Goal: Information Seeking & Learning: Learn about a topic

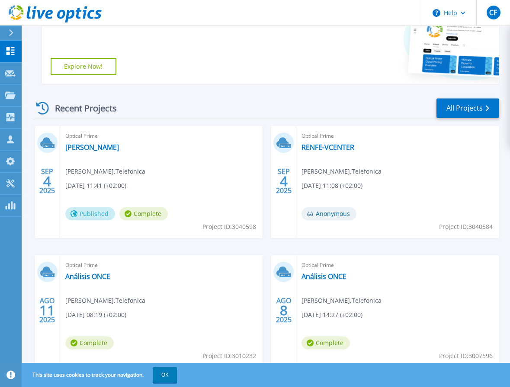
scroll to position [259, 0]
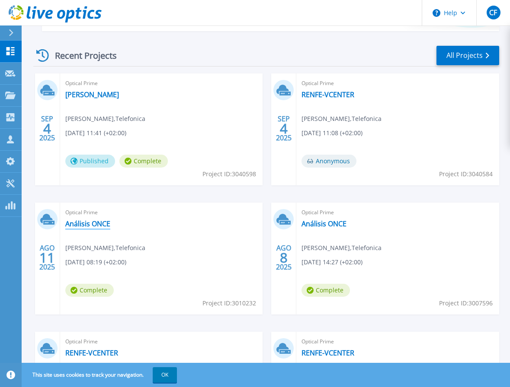
click at [81, 225] on link "Análisis ONCE" at bounding box center [87, 224] width 45 height 9
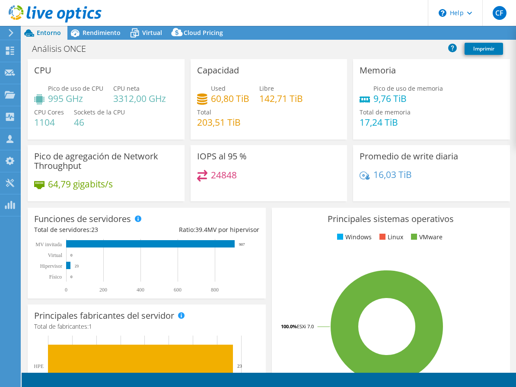
select select "USD"
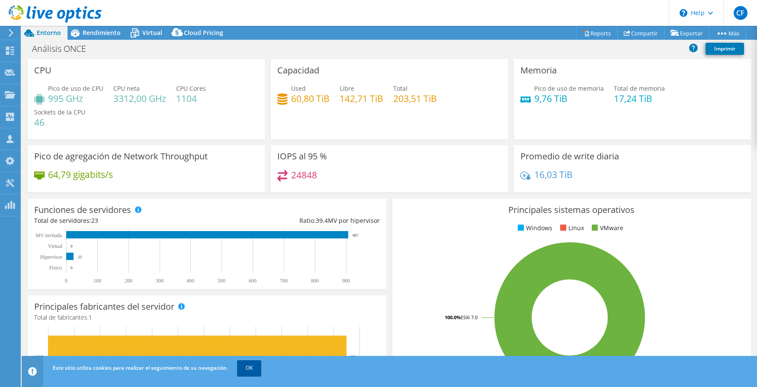
click at [251, 366] on link "OK" at bounding box center [249, 369] width 24 height 16
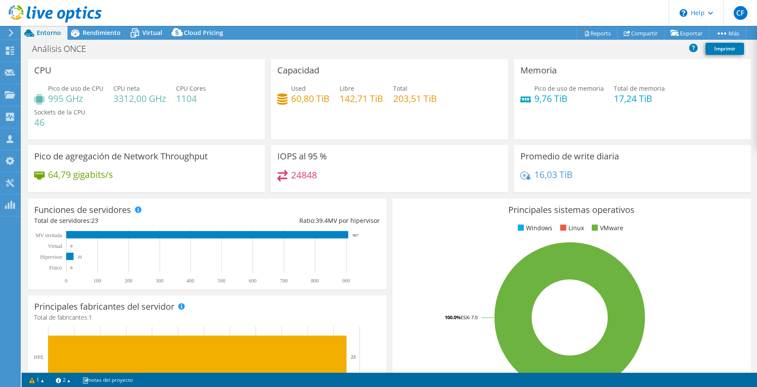
click at [389, 199] on div "Principales sistemas operativos Windows Linux VMware 100.0% ESXi 7.0" at bounding box center [571, 302] width 364 height 213
click at [268, 63] on div "Capacidad Used 60,80 TiB Libre 142,71 TiB Total 203,51 TiB" at bounding box center [389, 99] width 243 height 80
drag, startPoint x: 175, startPoint y: 100, endPoint x: 199, endPoint y: 100, distance: 23.8
click at [199, 100] on div "Pico de uso de CPU 995 GHz CPU neta 3312,00 GHz CPU Cores 1104 Sockets de la CP…" at bounding box center [146, 110] width 224 height 52
drag, startPoint x: 199, startPoint y: 100, endPoint x: 193, endPoint y: 100, distance: 6.1
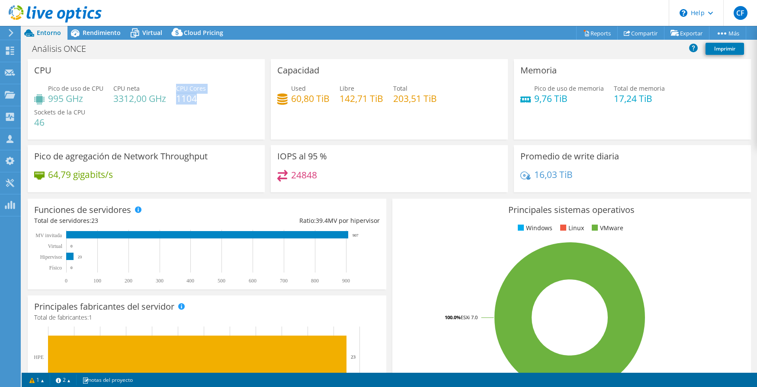
click at [192, 100] on h4 "1104" at bounding box center [191, 99] width 30 height 10
drag, startPoint x: 113, startPoint y: 99, endPoint x: 131, endPoint y: 99, distance: 18.6
click at [131, 99] on h4 "3312,00 GHz" at bounding box center [139, 99] width 53 height 10
drag, startPoint x: 131, startPoint y: 99, endPoint x: 157, endPoint y: 131, distance: 40.9
click at [157, 131] on div "Pico de uso de CPU 995 GHz CPU neta 3312,00 GHz CPU Cores 1104 Sockets de la CP…" at bounding box center [146, 110] width 224 height 52
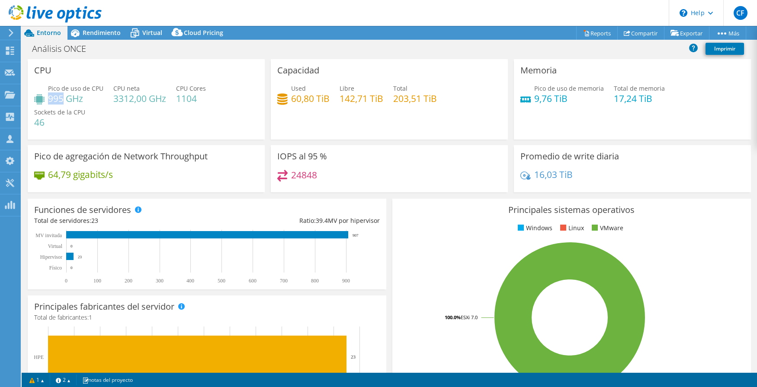
drag, startPoint x: 49, startPoint y: 98, endPoint x: 62, endPoint y: 99, distance: 13.4
click at [62, 99] on h4 "995 GHz" at bounding box center [75, 99] width 55 height 10
drag, startPoint x: 176, startPoint y: 97, endPoint x: 199, endPoint y: 100, distance: 22.7
click at [199, 100] on h4 "1104" at bounding box center [191, 99] width 30 height 10
click at [88, 35] on span "Rendimiento" at bounding box center [102, 33] width 38 height 8
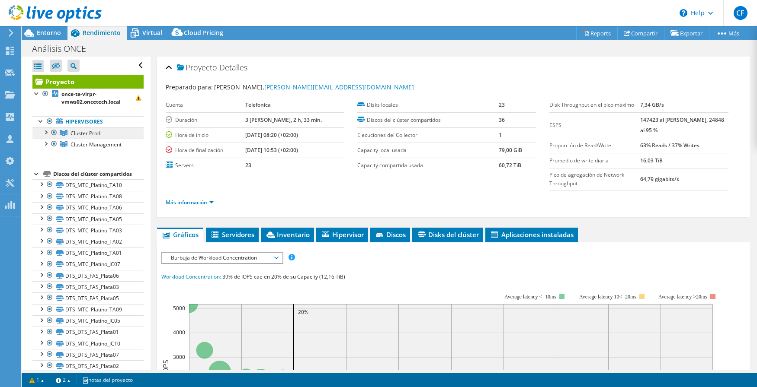
click at [72, 133] on span "Cluster Prod" at bounding box center [85, 133] width 30 height 7
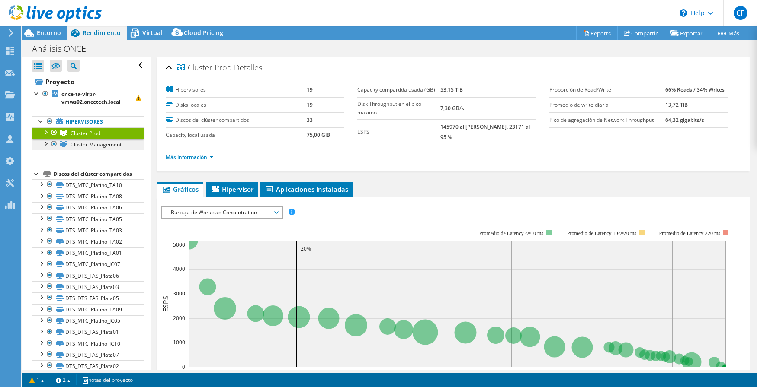
click at [92, 144] on span "Cluster Management" at bounding box center [95, 144] width 51 height 7
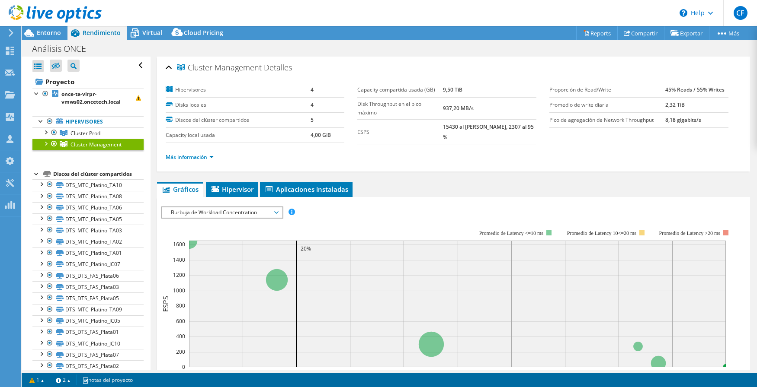
click at [37, 174] on div at bounding box center [36, 173] width 9 height 9
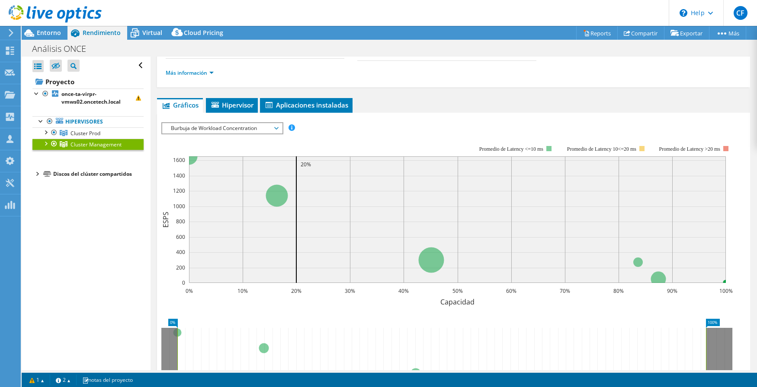
scroll to position [86, 0]
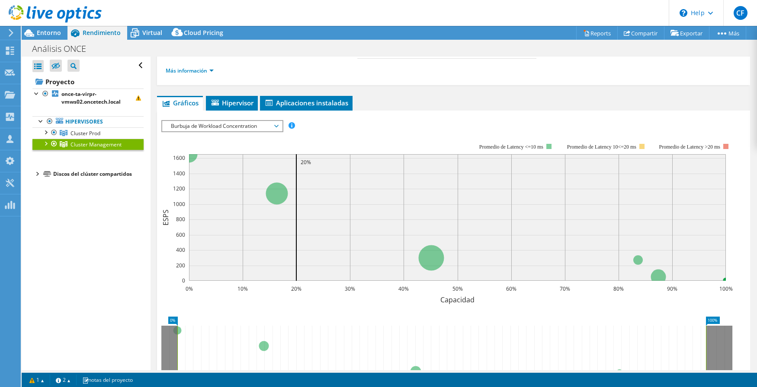
click at [235, 125] on span "Burbuja de Workload Concentration" at bounding box center [221, 126] width 111 height 10
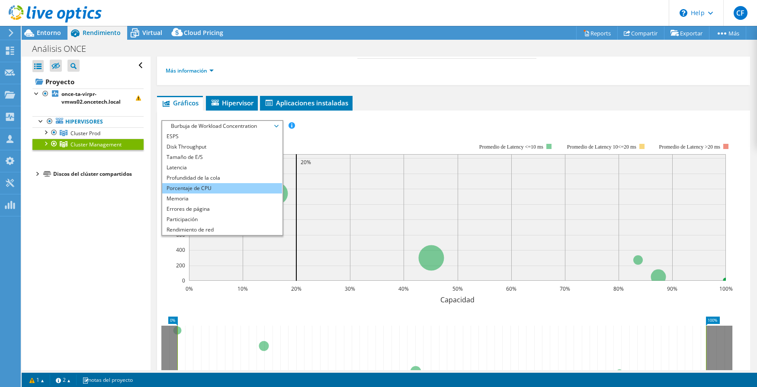
click at [192, 187] on li "Porcentaje de CPU" at bounding box center [222, 188] width 120 height 10
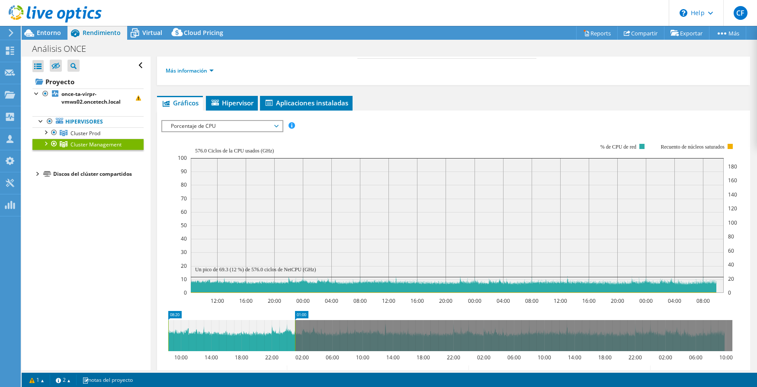
drag, startPoint x: 733, startPoint y: 338, endPoint x: 296, endPoint y: 339, distance: 437.1
click at [296, 339] on rect at bounding box center [294, 335] width 3 height 31
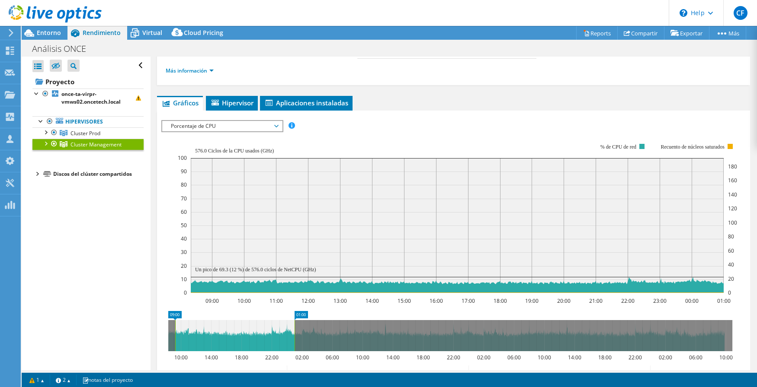
drag, startPoint x: 167, startPoint y: 336, endPoint x: 174, endPoint y: 334, distance: 7.0
click at [174, 334] on rect at bounding box center [174, 335] width 3 height 31
click at [169, 285] on icon "09:00 10:00 11:00 12:00 13:00 14:00 15:00 16:00 17:00 18:00 19:00 20:00 21:00 2…" at bounding box center [450, 218] width 578 height 173
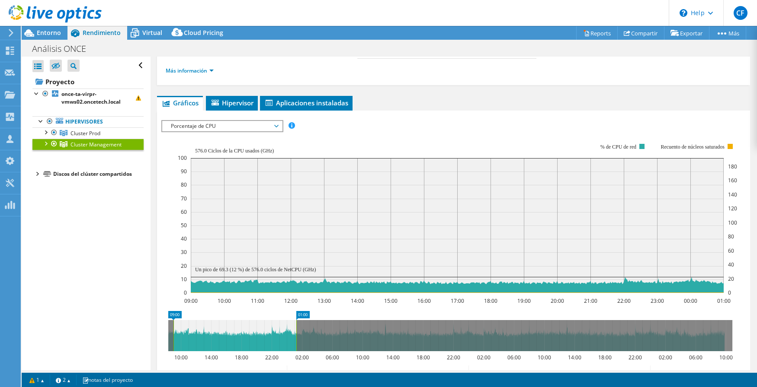
drag, startPoint x: 294, startPoint y: 337, endPoint x: 296, endPoint y: 332, distance: 4.7
click at [296, 332] on rect at bounding box center [295, 335] width 3 height 31
click at [161, 296] on icon "09:00 10:00 11:00 12:00 13:00 14:00 15:00 16:00 17:00 18:00 19:00 20:00 21:00 2…" at bounding box center [450, 218] width 578 height 173
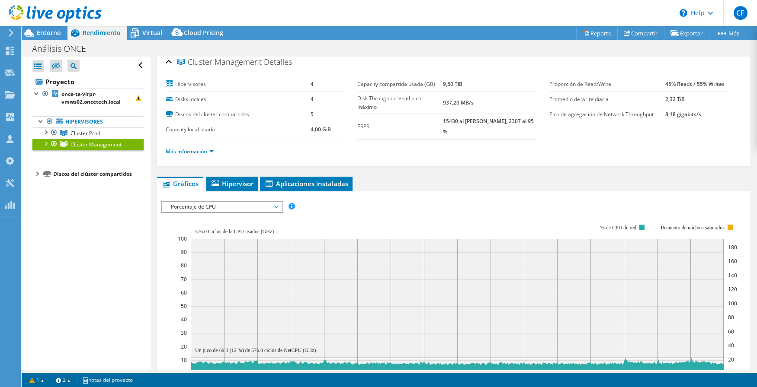
scroll to position [0, 0]
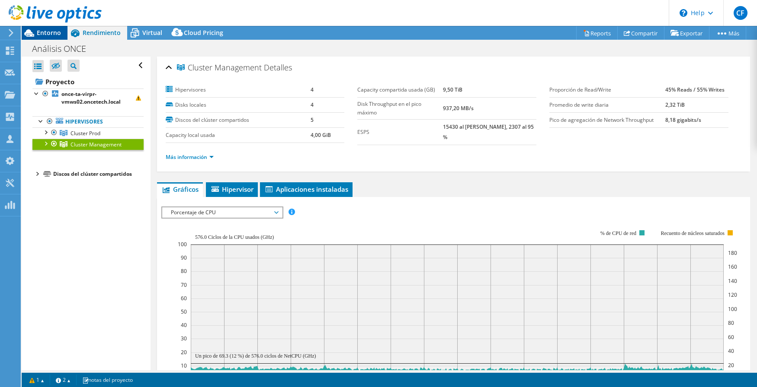
click at [41, 32] on span "Entorno" at bounding box center [49, 33] width 24 height 8
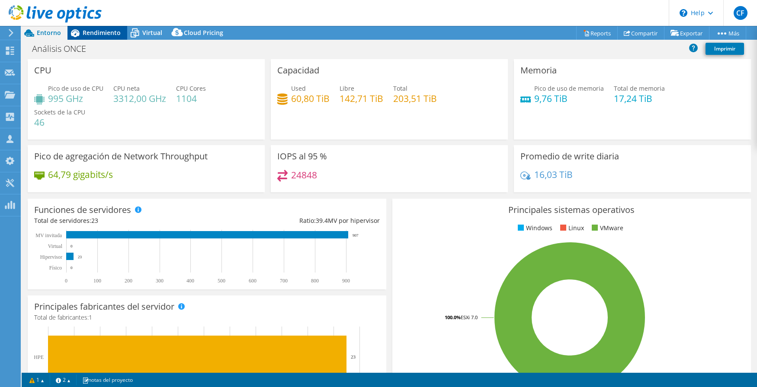
click at [88, 32] on span "Rendimiento" at bounding box center [102, 33] width 38 height 8
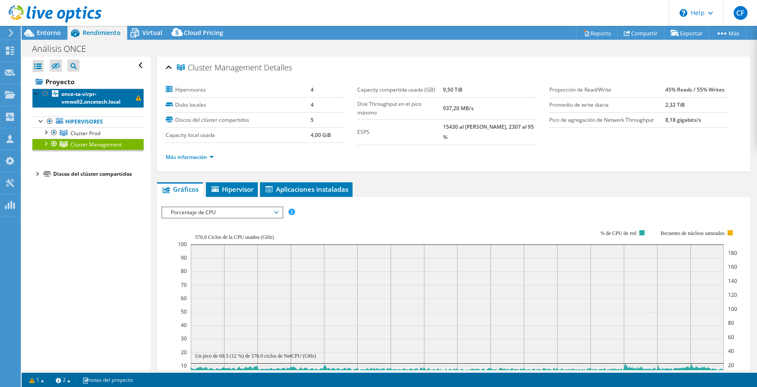
click at [74, 96] on b "once-ta-virpr-vmws02.oncetech.local" at bounding box center [90, 97] width 59 height 15
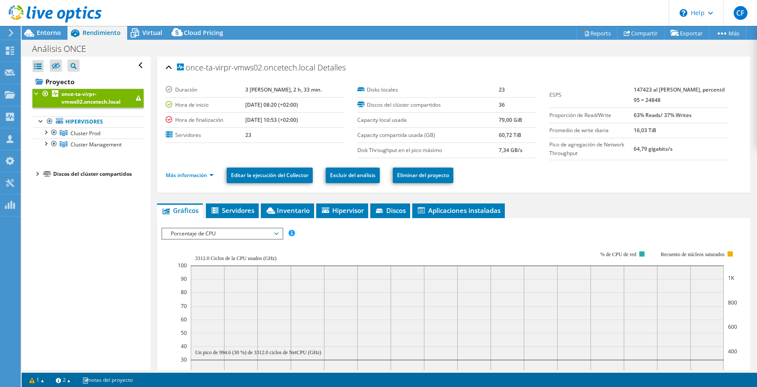
drag, startPoint x: 266, startPoint y: 119, endPoint x: 247, endPoint y: 118, distance: 19.1
click at [247, 118] on tr "Hora de finalización 08/14/2025, 10:53 (+02:00)" at bounding box center [255, 119] width 179 height 15
drag, startPoint x: 247, startPoint y: 118, endPoint x: 271, endPoint y: 127, distance: 25.1
click at [271, 127] on td "08/14/2025, 10:53 (+02:00)" at bounding box center [294, 119] width 99 height 15
drag, startPoint x: 268, startPoint y: 119, endPoint x: 260, endPoint y: 120, distance: 8.3
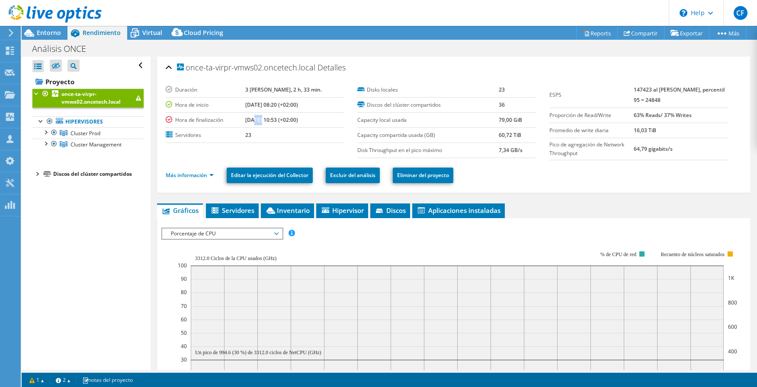
click at [260, 120] on b "08/14/2025, 10:53 (+02:00)" at bounding box center [271, 119] width 53 height 7
drag, startPoint x: 260, startPoint y: 120, endPoint x: 307, endPoint y: 123, distance: 47.2
click at [298, 123] on b "08/14/2025, 10:53 (+02:00)" at bounding box center [271, 119] width 53 height 7
click at [261, 105] on b "08/11/2025, 08:20 (+02:00)" at bounding box center [271, 104] width 53 height 7
drag, startPoint x: 261, startPoint y: 105, endPoint x: 269, endPoint y: 120, distance: 17.0
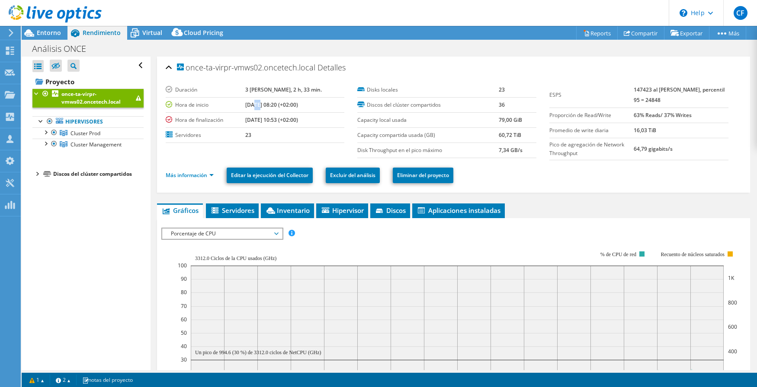
click at [269, 120] on b "08/14/2025, 10:53 (+02:00)" at bounding box center [271, 119] width 53 height 7
drag, startPoint x: 266, startPoint y: 118, endPoint x: 252, endPoint y: 120, distance: 14.3
click at [252, 120] on tr "Hora de finalización 08/14/2025, 10:53 (+02:00)" at bounding box center [255, 119] width 179 height 15
drag, startPoint x: 252, startPoint y: 120, endPoint x: 273, endPoint y: 124, distance: 21.6
click at [273, 124] on td "08/14/2025, 10:53 (+02:00)" at bounding box center [294, 119] width 99 height 15
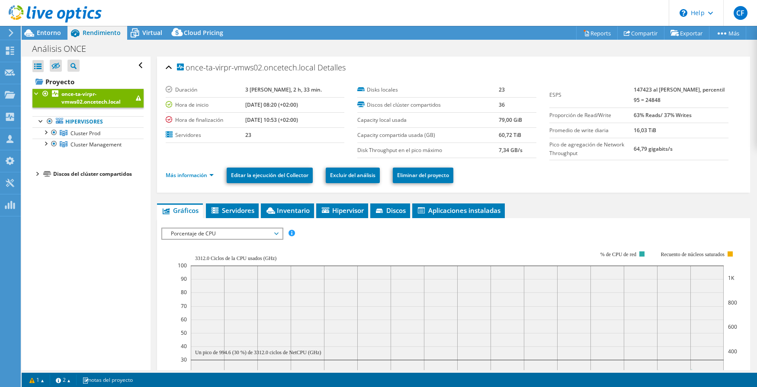
drag, startPoint x: 252, startPoint y: 135, endPoint x: 256, endPoint y: 134, distance: 4.8
click at [256, 134] on tr "Servidores 23" at bounding box center [255, 135] width 179 height 15
drag, startPoint x: 256, startPoint y: 134, endPoint x: 275, endPoint y: 142, distance: 20.0
click at [275, 142] on td "23" at bounding box center [294, 135] width 99 height 15
drag, startPoint x: 266, startPoint y: 119, endPoint x: 248, endPoint y: 120, distance: 18.6
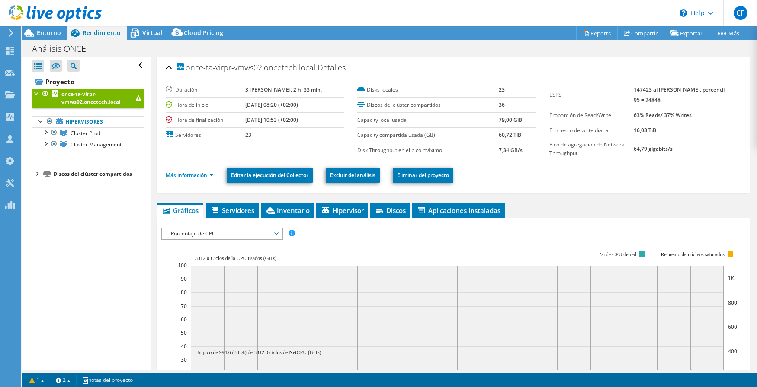
click at [248, 120] on tr "Hora de finalización 08/14/2025, 10:53 (+02:00)" at bounding box center [255, 119] width 179 height 15
drag, startPoint x: 248, startPoint y: 120, endPoint x: 272, endPoint y: 121, distance: 23.8
click at [272, 121] on b "08/14/2025, 10:53 (+02:00)" at bounding box center [271, 119] width 53 height 7
click at [86, 144] on span "Cluster Management" at bounding box center [95, 144] width 51 height 7
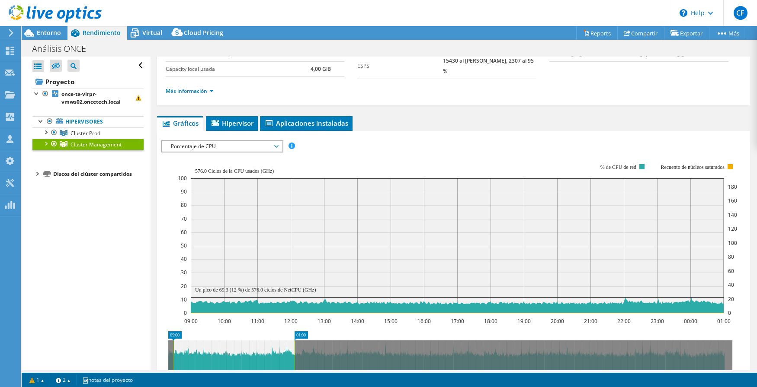
scroll to position [86, 0]
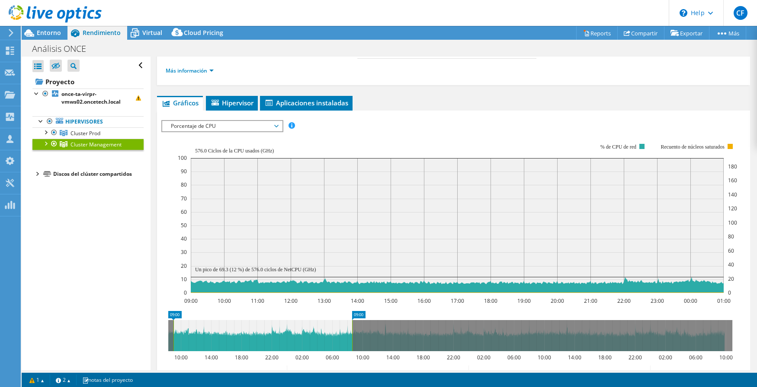
drag, startPoint x: 294, startPoint y: 333, endPoint x: 352, endPoint y: 332, distance: 57.5
click at [352, 332] on rect at bounding box center [351, 335] width 3 height 31
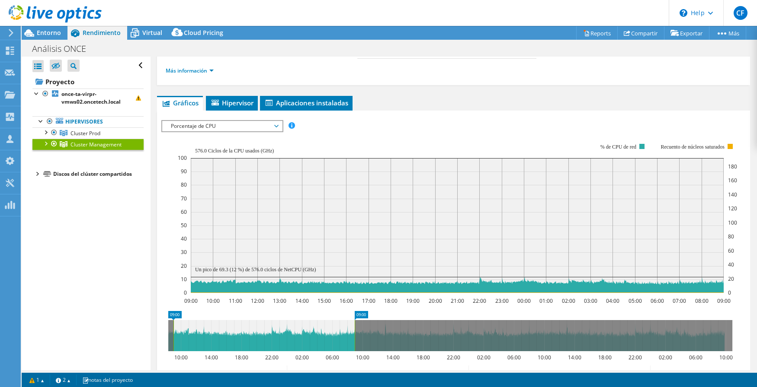
click at [255, 123] on span "Porcentaje de CPU" at bounding box center [221, 126] width 111 height 10
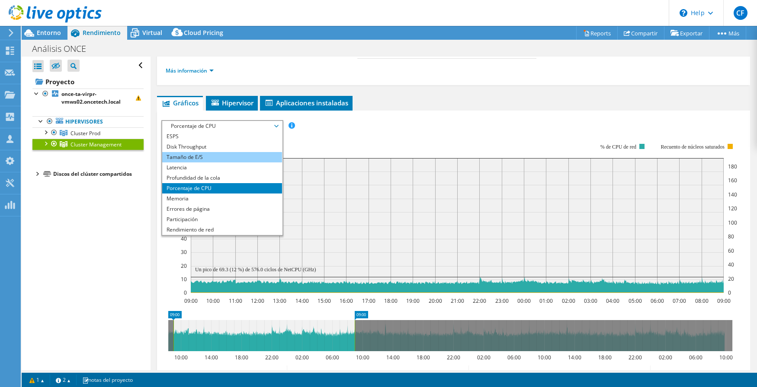
click at [198, 157] on li "Tamaño de E/S" at bounding box center [222, 157] width 120 height 10
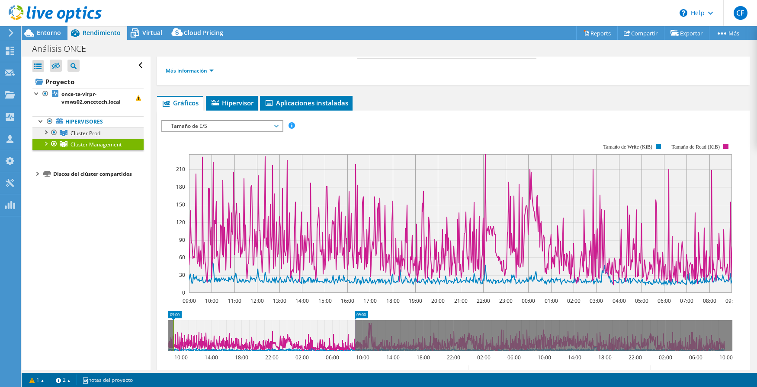
click at [77, 133] on span "Cluster Prod" at bounding box center [85, 133] width 30 height 7
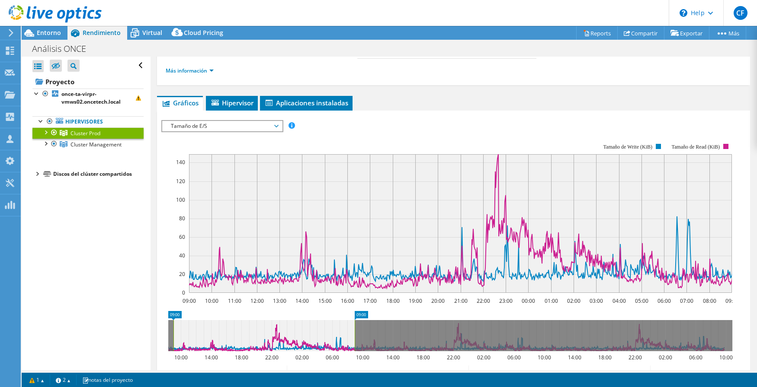
click at [240, 125] on span "Tamaño de E/S" at bounding box center [221, 126] width 111 height 10
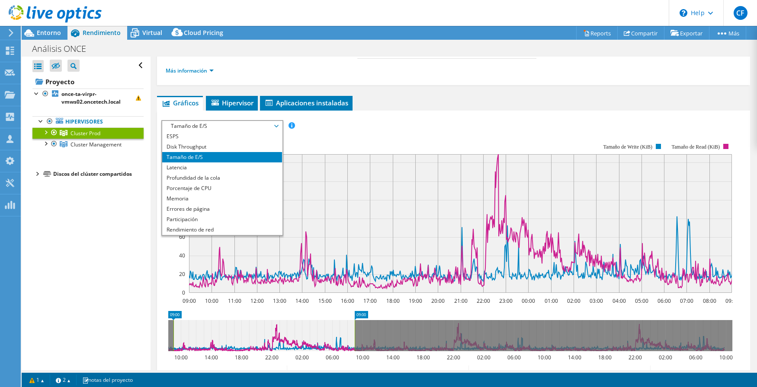
click at [447, 125] on div "ESPS Disk Throughput Tamaño de E/S Latencia Profundidad de la cola Porcentaje d…" at bounding box center [453, 126] width 585 height 12
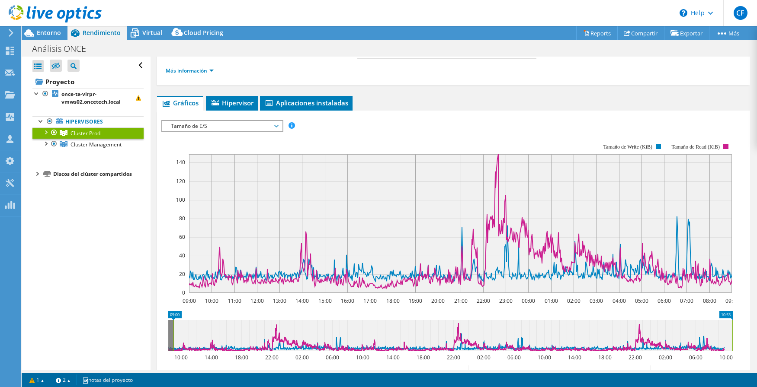
drag, startPoint x: 354, startPoint y: 333, endPoint x: 749, endPoint y: 332, distance: 395.2
click at [516, 332] on div "Cluster Prod Detalles Hipervisores 19 Disks locales 19 Discos del clúster compa…" at bounding box center [453, 226] width 606 height 512
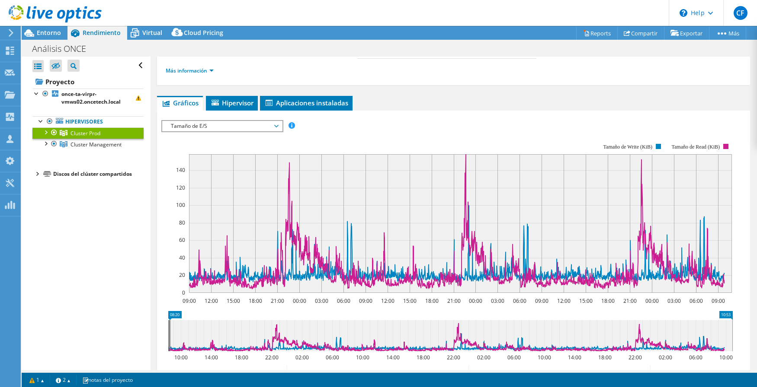
drag, startPoint x: 173, startPoint y: 337, endPoint x: 164, endPoint y: 337, distance: 8.6
click at [164, 337] on icon "10:53 08:20 10:00 14:00 18:00 22:00 02:00 06:00 10:00 14:00 18:00 22:00 02:00 0…" at bounding box center [450, 345] width 578 height 69
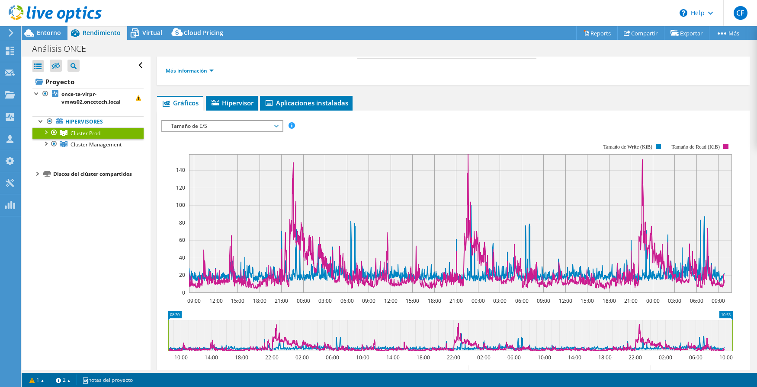
click at [168, 291] on rect at bounding box center [446, 218] width 571 height 173
click at [266, 124] on span "Tamaño de E/S" at bounding box center [221, 126] width 111 height 10
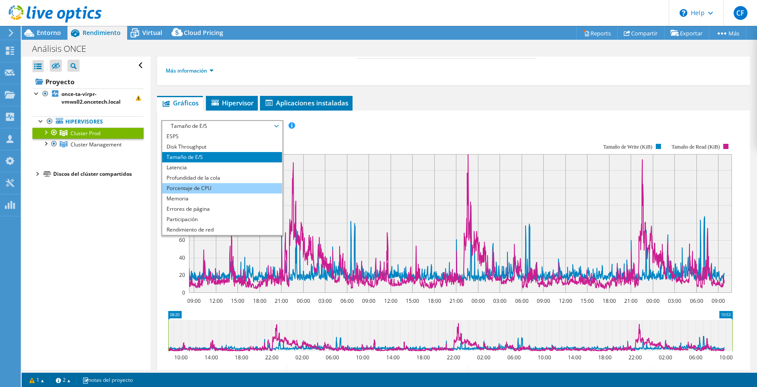
click at [199, 190] on li "Porcentaje de CPU" at bounding box center [222, 188] width 120 height 10
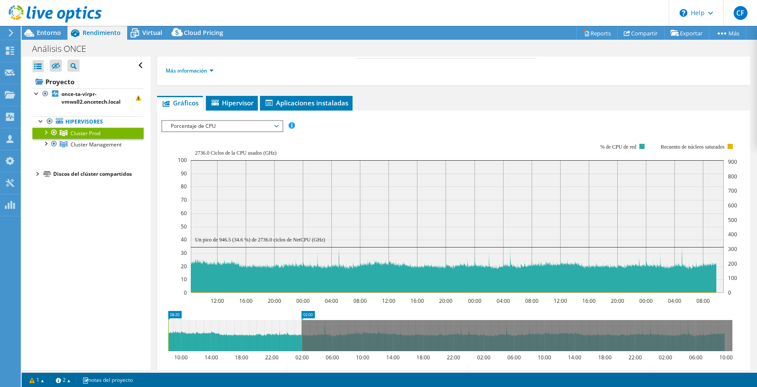
drag, startPoint x: 733, startPoint y: 342, endPoint x: 302, endPoint y: 348, distance: 430.7
click at [302, 348] on rect at bounding box center [301, 335] width 3 height 31
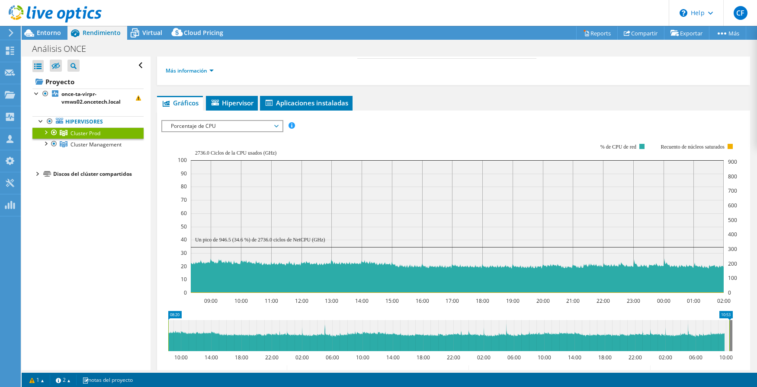
drag, startPoint x: 302, startPoint y: 339, endPoint x: 729, endPoint y: 334, distance: 427.2
click at [516, 334] on rect at bounding box center [728, 335] width 3 height 31
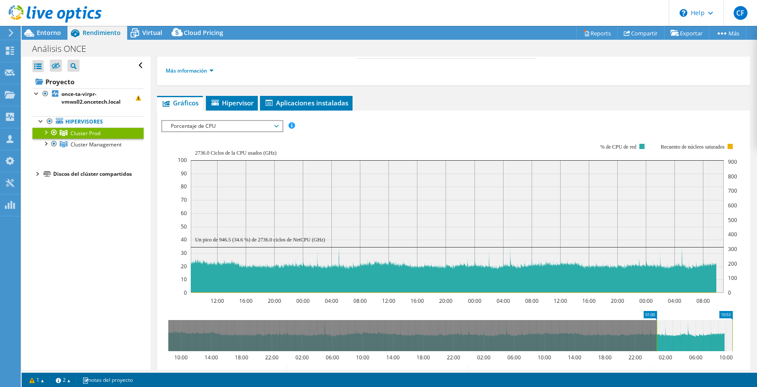
drag, startPoint x: 168, startPoint y: 332, endPoint x: 656, endPoint y: 322, distance: 488.2
click at [516, 322] on rect at bounding box center [656, 335] width 3 height 31
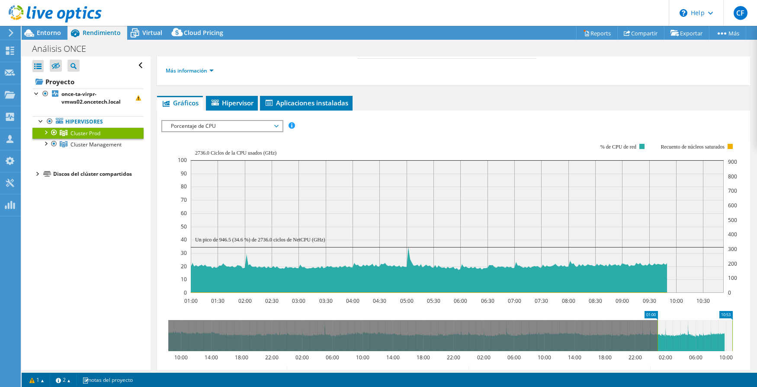
click at [249, 125] on span "Porcentaje de CPU" at bounding box center [221, 126] width 111 height 10
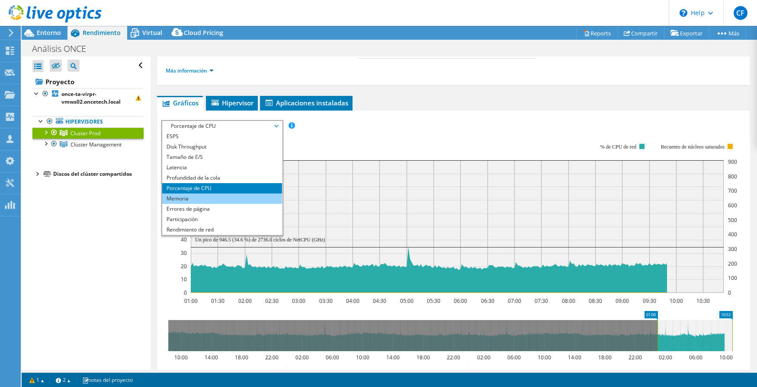
click at [183, 199] on li "Memoria" at bounding box center [222, 199] width 120 height 10
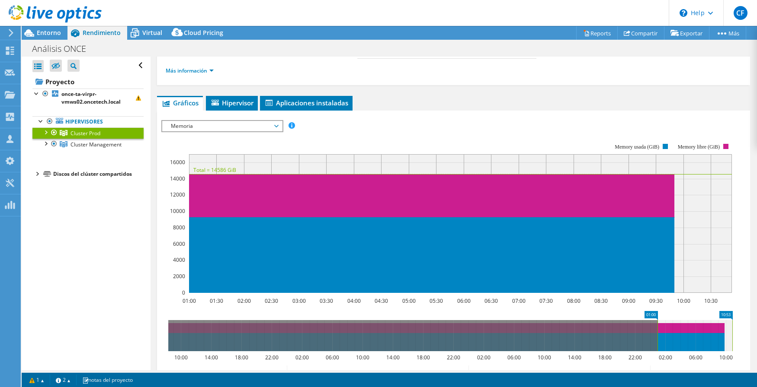
click at [45, 129] on div at bounding box center [45, 132] width 9 height 9
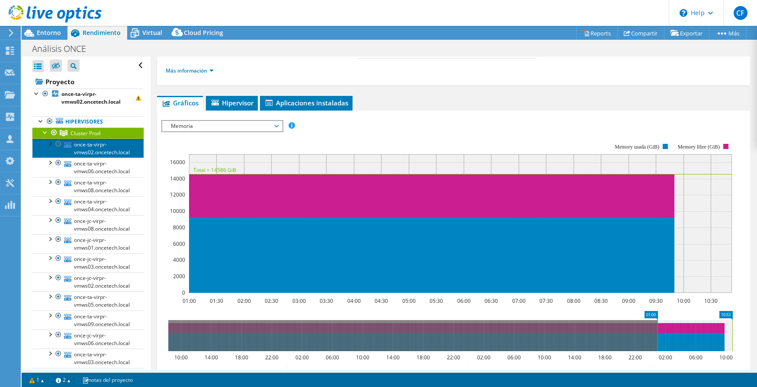
click at [91, 147] on link "once-ta-virpr-vmws02.oncetech.local" at bounding box center [87, 148] width 111 height 19
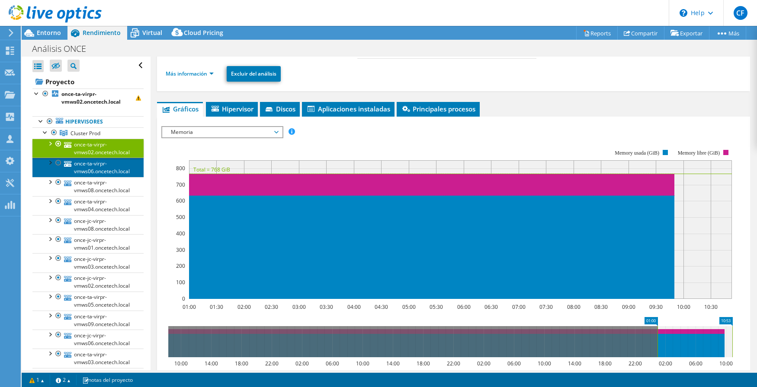
click at [93, 167] on link "once-ta-virpr-vmws06.oncetech.local" at bounding box center [87, 167] width 111 height 19
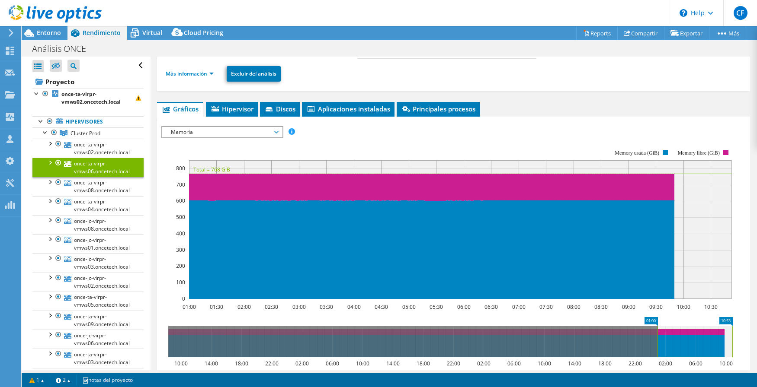
click at [262, 134] on span "Memoria" at bounding box center [221, 132] width 111 height 10
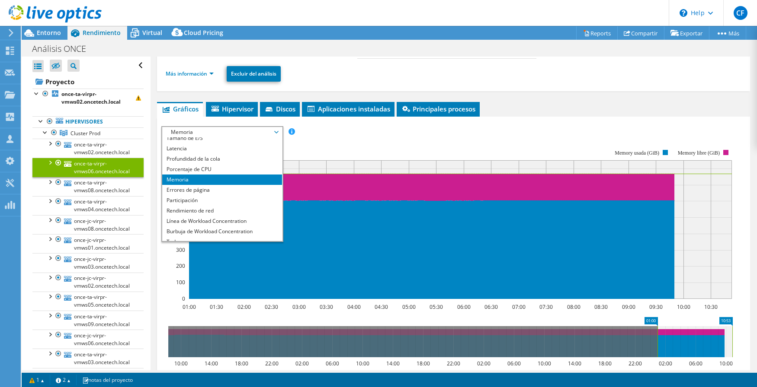
scroll to position [31, 0]
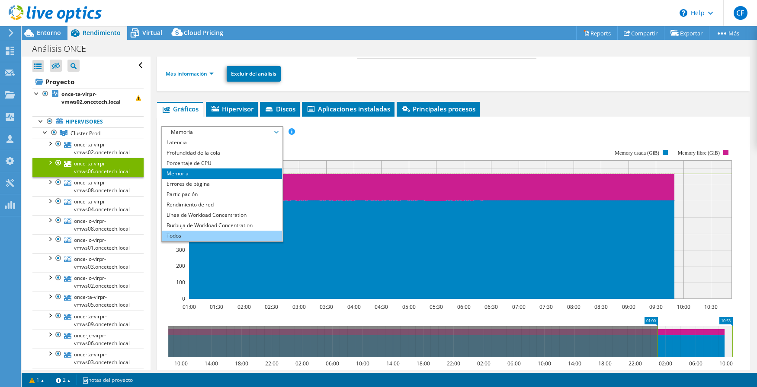
click at [182, 234] on li "Todos" at bounding box center [222, 236] width 120 height 10
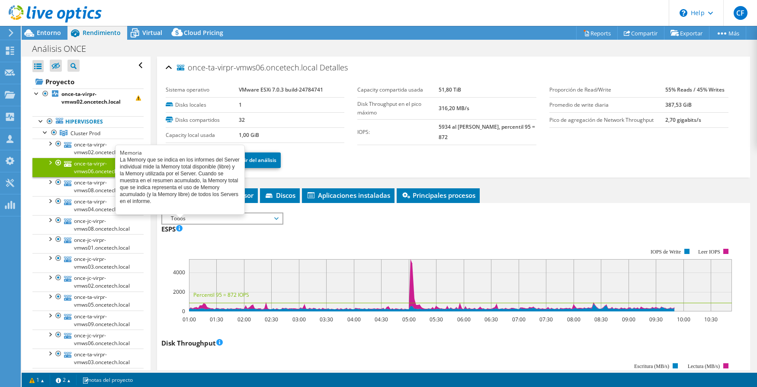
select select "USD"
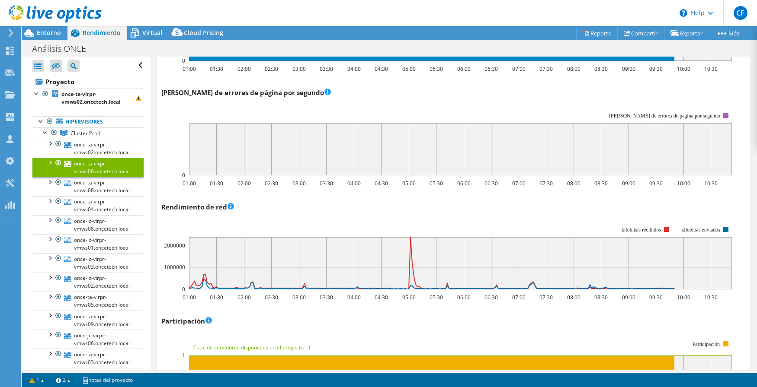
scroll to position [951, 0]
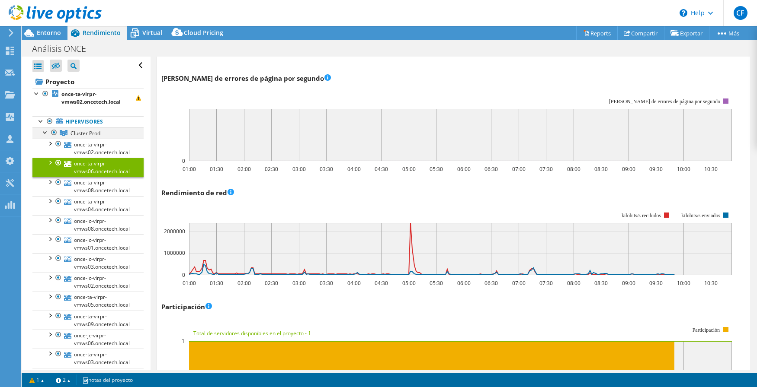
click at [43, 132] on div at bounding box center [45, 132] width 9 height 9
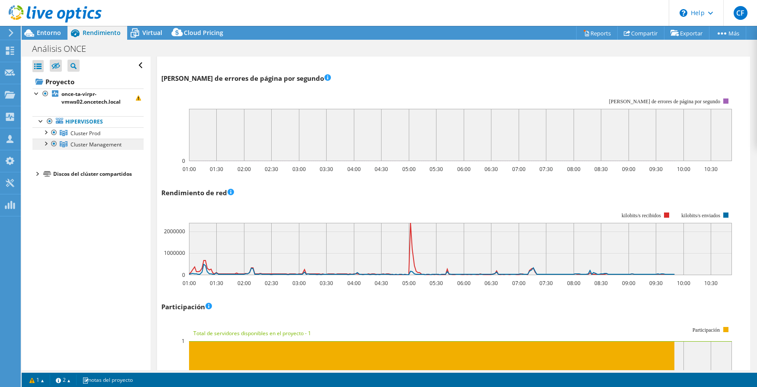
click at [76, 142] on span "Cluster Management" at bounding box center [95, 144] width 51 height 7
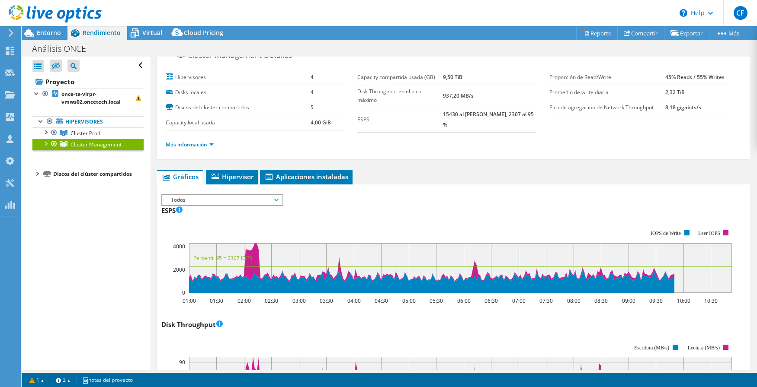
scroll to position [0, 0]
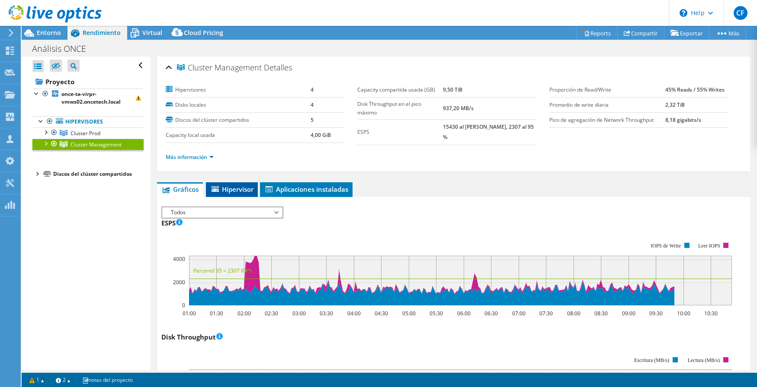
click at [228, 189] on span "Hipervisor" at bounding box center [231, 189] width 43 height 9
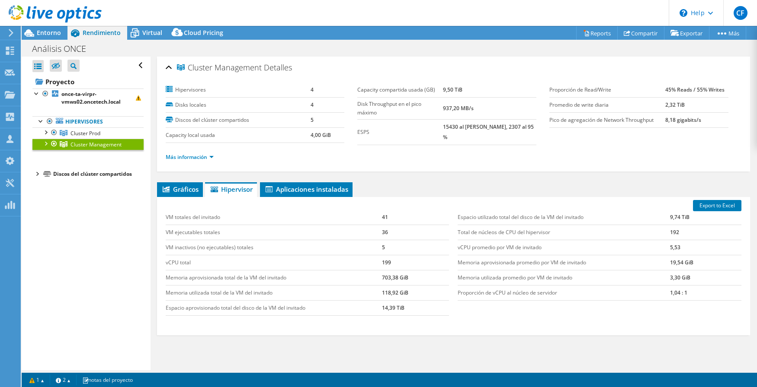
click at [46, 143] on div at bounding box center [45, 143] width 9 height 9
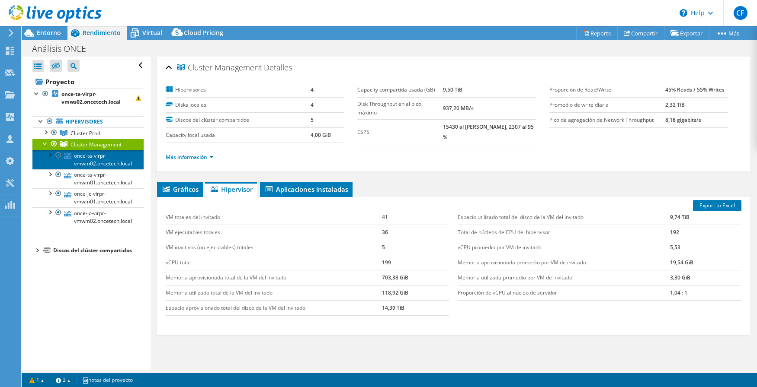
click at [91, 157] on link "once-ta-virpr-vmwm02.oncetech.local" at bounding box center [87, 159] width 111 height 19
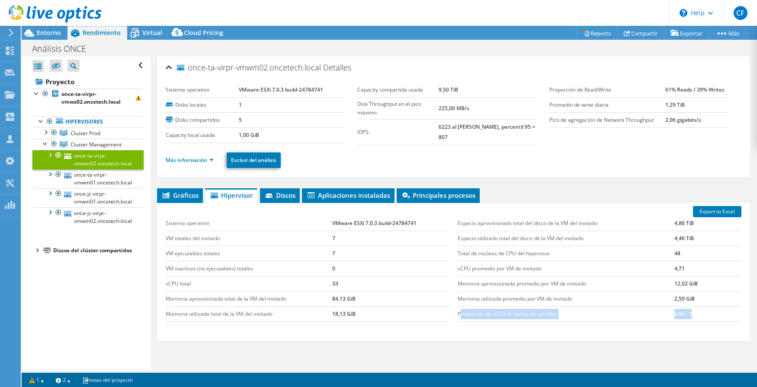
drag, startPoint x: 456, startPoint y: 315, endPoint x: 691, endPoint y: 312, distance: 234.8
click at [691, 312] on tr "Proporción de vCPU al núcleo de servidor 0,69 : 1" at bounding box center [599, 314] width 284 height 15
click at [209, 160] on link "Más información" at bounding box center [190, 160] width 48 height 7
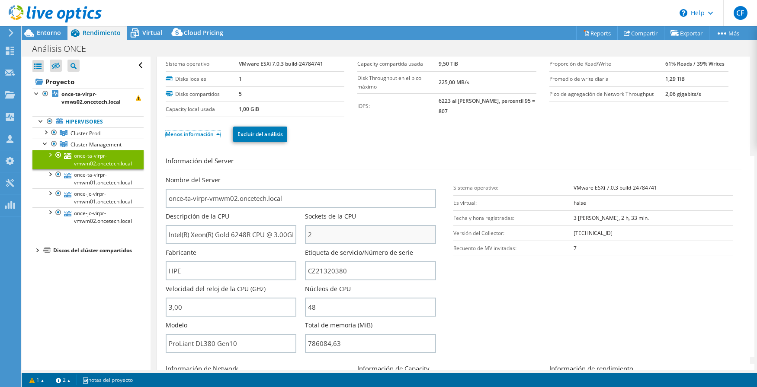
scroll to position [43, 0]
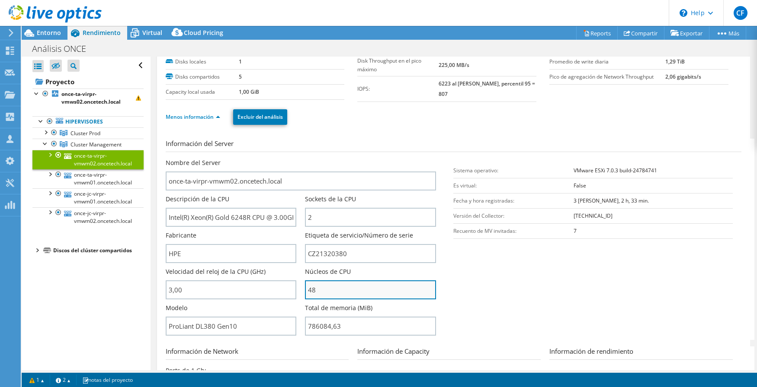
drag, startPoint x: 317, startPoint y: 291, endPoint x: 306, endPoint y: 291, distance: 11.2
click at [306, 291] on input "48" at bounding box center [370, 290] width 131 height 19
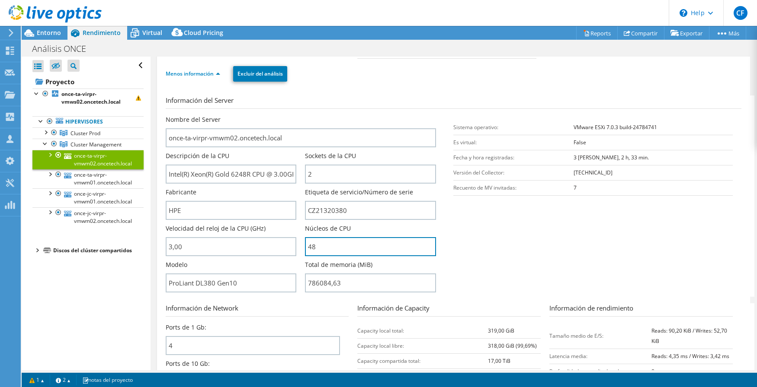
scroll to position [130, 0]
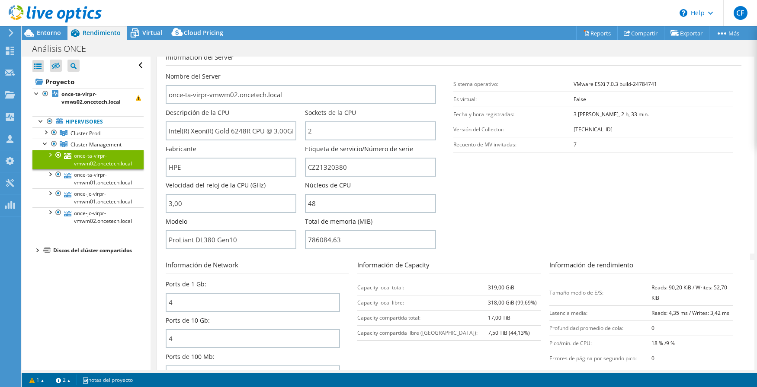
click at [450, 209] on section "Información del Server Nombre del Server once-ta-virpr-vmwm02.oncetech.local De…" at bounding box center [456, 152] width 580 height 201
drag, startPoint x: 314, startPoint y: 203, endPoint x: 308, endPoint y: 203, distance: 6.1
click at [308, 203] on input "48" at bounding box center [370, 203] width 131 height 19
click at [490, 246] on section "Información del Server Nombre del Server once-ta-virpr-vmwm02.oncetech.local De…" at bounding box center [456, 152] width 580 height 201
drag, startPoint x: 240, startPoint y: 240, endPoint x: 167, endPoint y: 242, distance: 72.2
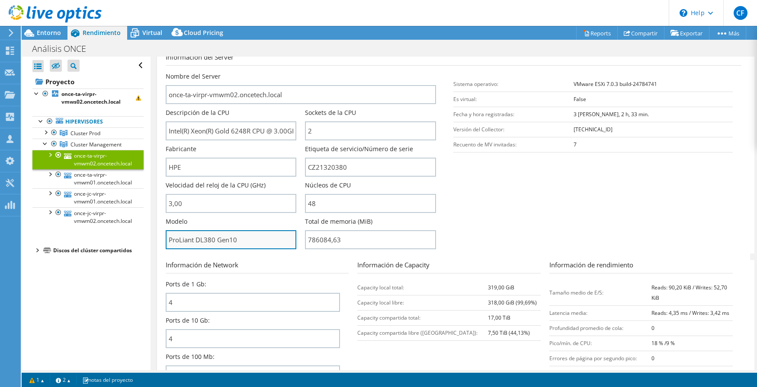
click at [167, 242] on input "ProLiant DL380 Gen10" at bounding box center [231, 239] width 131 height 19
click at [87, 141] on span "Cluster Management" at bounding box center [95, 144] width 51 height 7
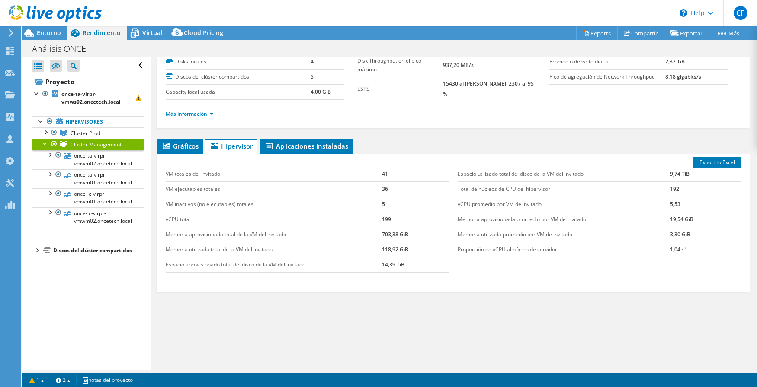
scroll to position [43, 0]
click at [206, 117] on link "Más información" at bounding box center [190, 113] width 48 height 7
click at [399, 137] on div "Cluster Management Detalles Hipervisores 4 Disks locales 4 Discos del clúster c…" at bounding box center [453, 191] width 606 height 357
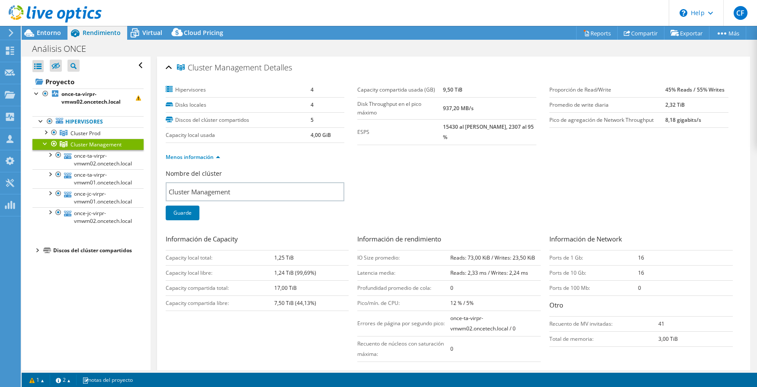
select select "USD"
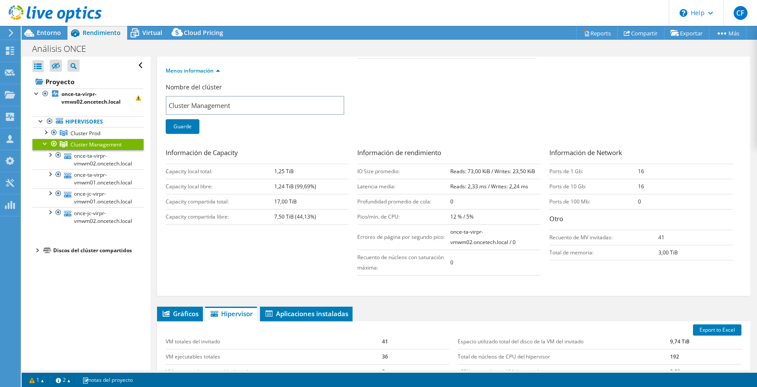
click at [346, 134] on div "Nombre del clúster Cluster Management Guarde" at bounding box center [262, 114] width 192 height 62
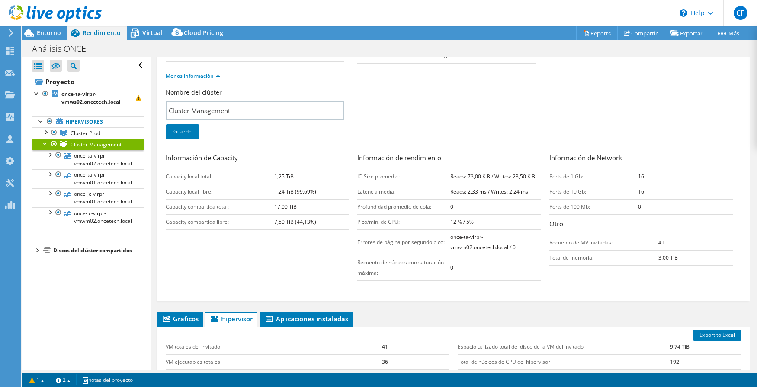
scroll to position [0, 0]
